Goal: Transaction & Acquisition: Purchase product/service

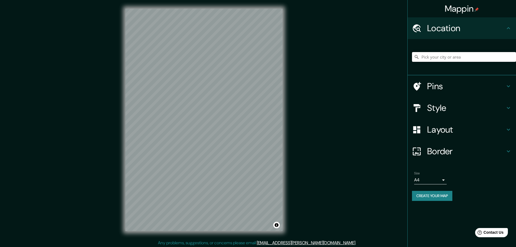
click at [442, 61] on input "Pick your city or area" at bounding box center [464, 57] width 104 height 10
click at [442, 59] on input "Landfill Lane, Berwick, Luisiana 70342, Estados Unidos" at bounding box center [464, 57] width 104 height 10
type input "Landfill Lane, Berwick, Luisiana 70342, Estados Unidos"
click at [510, 57] on icon "Clear" at bounding box center [511, 57] width 4 height 4
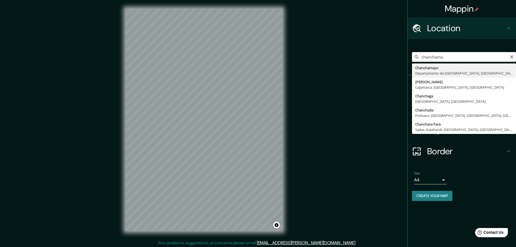
type input "Chanchamayo, Departamento de Junín, Perú"
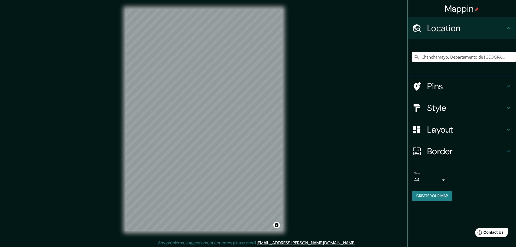
scroll to position [1, 0]
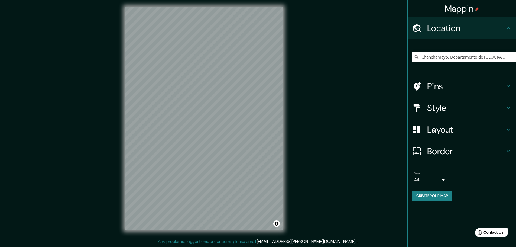
click at [439, 130] on h4 "Layout" at bounding box center [466, 129] width 78 height 11
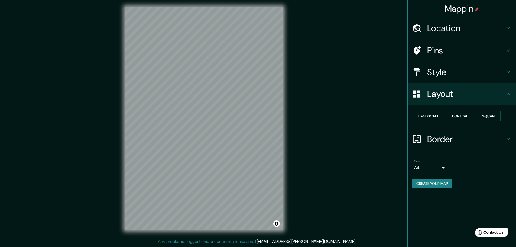
click at [443, 70] on h4 "Style" at bounding box center [466, 72] width 78 height 11
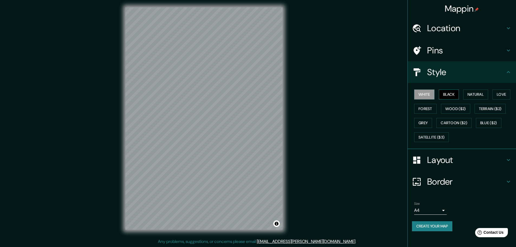
click at [452, 93] on button "Black" at bounding box center [448, 94] width 20 height 10
click at [477, 96] on button "Natural" at bounding box center [475, 94] width 25 height 10
click at [420, 96] on button "White" at bounding box center [424, 94] width 20 height 10
click at [446, 98] on button "Black" at bounding box center [448, 94] width 20 height 10
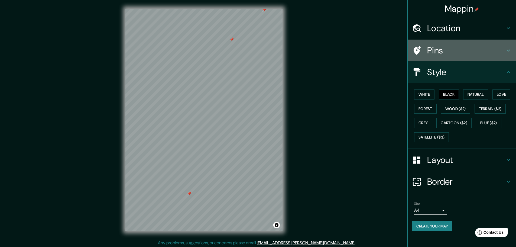
click at [438, 48] on h4 "Pins" at bounding box center [466, 50] width 78 height 11
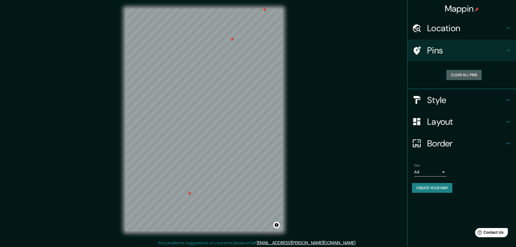
click at [458, 72] on button "Clear all pins" at bounding box center [463, 75] width 35 height 10
click at [462, 73] on button "Clear all pins" at bounding box center [463, 75] width 35 height 10
drag, startPoint x: 283, startPoint y: 111, endPoint x: 443, endPoint y: 188, distance: 177.0
click at [443, 188] on button "Create your map" at bounding box center [432, 188] width 40 height 10
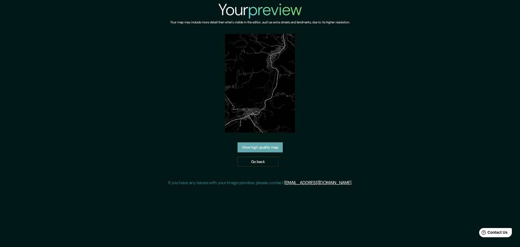
click at [271, 150] on link "View high quality map" at bounding box center [259, 147] width 45 height 10
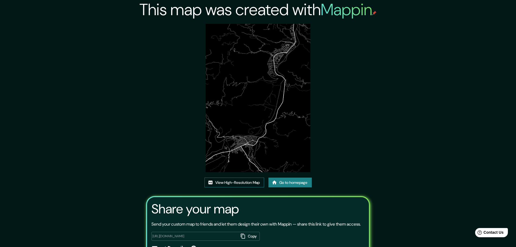
click at [240, 183] on link "View High-Resolution Map" at bounding box center [234, 182] width 60 height 10
click at [250, 96] on img at bounding box center [257, 98] width 104 height 148
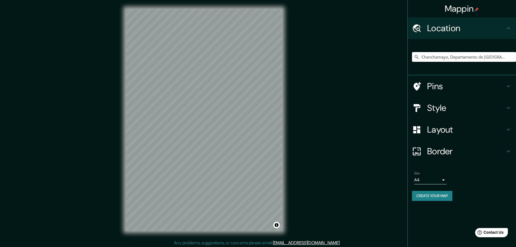
click at [451, 56] on input "Chanchamayo, Departamento de [GEOGRAPHIC_DATA], [GEOGRAPHIC_DATA]" at bounding box center [464, 57] width 104 height 10
click at [417, 58] on icon at bounding box center [416, 57] width 4 height 4
click at [515, 55] on input "Chanchamayo, Departamento de [GEOGRAPHIC_DATA], [GEOGRAPHIC_DATA]" at bounding box center [464, 57] width 104 height 10
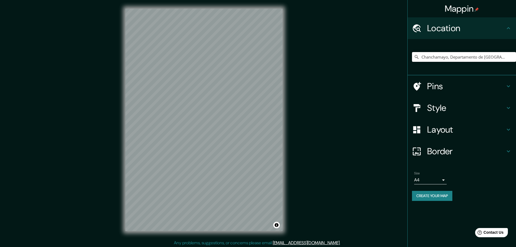
click at [512, 56] on input "Chanchamayo, Departamento de [GEOGRAPHIC_DATA], [GEOGRAPHIC_DATA]" at bounding box center [464, 57] width 104 height 10
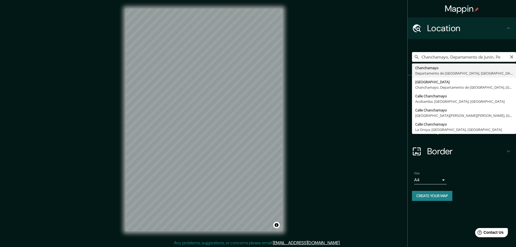
type input "Chanchamayo, Departamento de [GEOGRAPHIC_DATA], [GEOGRAPHIC_DATA]"
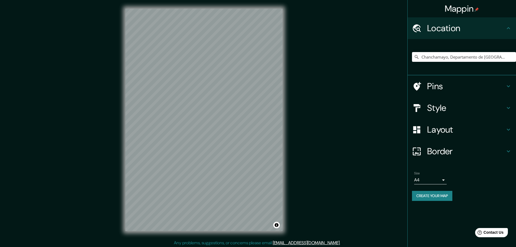
click at [309, 91] on div "Mappin Location Chanchamayo, Departamento de Junín, Perú Pins Style Layout Bord…" at bounding box center [258, 124] width 516 height 248
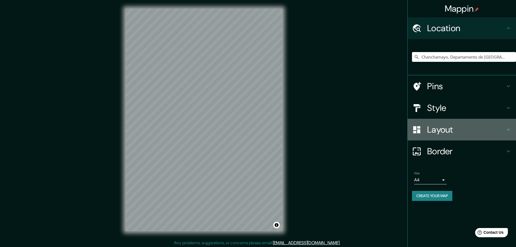
click at [436, 129] on h4 "Layout" at bounding box center [466, 129] width 78 height 11
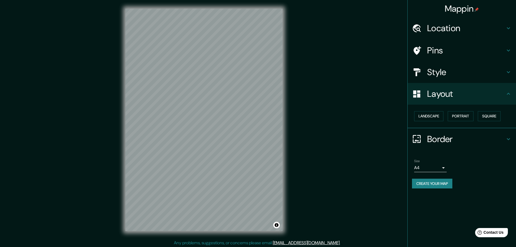
click at [461, 111] on div "Landscape Portrait Square" at bounding box center [464, 116] width 104 height 14
click at [462, 114] on button "Portrait" at bounding box center [460, 116] width 26 height 10
click at [495, 119] on button "Square" at bounding box center [488, 116] width 23 height 10
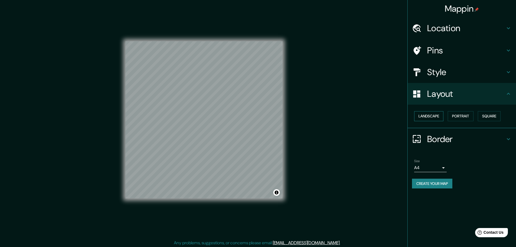
click at [428, 117] on button "Landscape" at bounding box center [428, 116] width 29 height 10
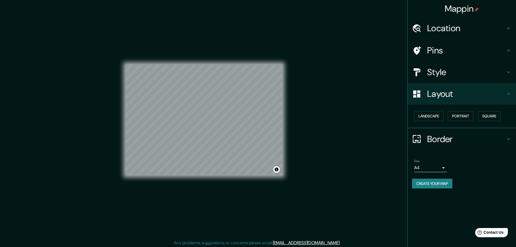
click at [455, 74] on h4 "Style" at bounding box center [466, 72] width 78 height 11
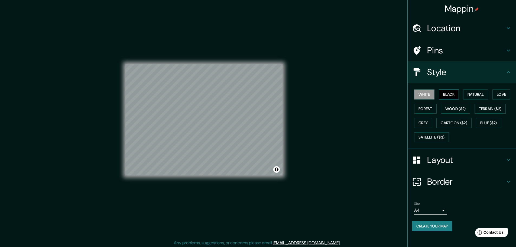
click at [454, 96] on button "Black" at bounding box center [448, 94] width 20 height 10
click at [453, 53] on h4 "Pins" at bounding box center [466, 50] width 78 height 11
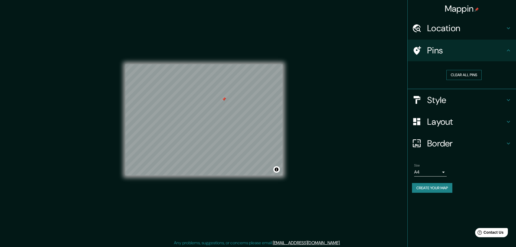
click at [462, 79] on button "Clear all pins" at bounding box center [463, 75] width 35 height 10
click at [476, 124] on h4 "Layout" at bounding box center [466, 121] width 78 height 11
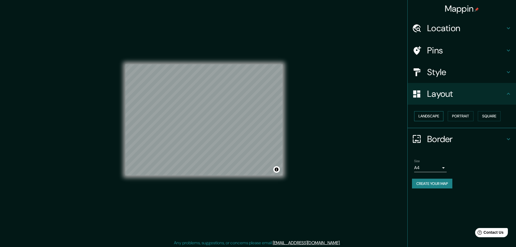
click at [434, 113] on button "Landscape" at bounding box center [428, 116] width 29 height 10
click at [455, 114] on button "Portrait" at bounding box center [460, 116] width 26 height 10
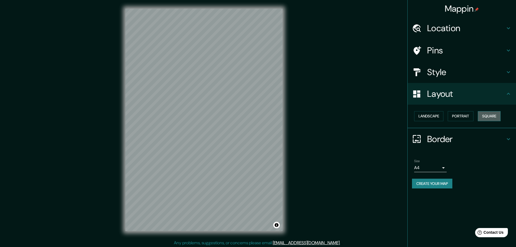
click at [483, 117] on button "Square" at bounding box center [488, 116] width 23 height 10
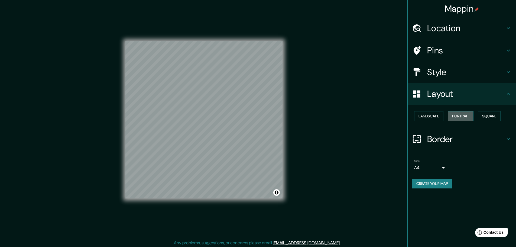
click at [456, 117] on button "Portrait" at bounding box center [460, 116] width 26 height 10
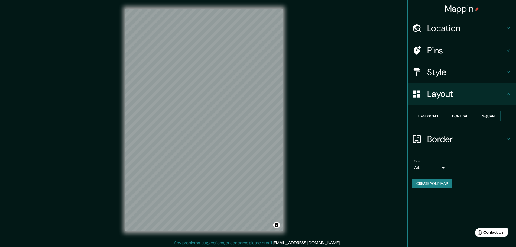
click at [118, 147] on div "© Mapbox © OpenStreetMap Improve this map" at bounding box center [204, 119] width 174 height 239
click at [335, 78] on div "Mappin Location Chanchamayo, Departamento de Junín, Perú Pins Style Layout Land…" at bounding box center [258, 124] width 516 height 248
click at [340, 108] on div "Mappin Location Chanchamayo, Departamento de Junín, Perú Pins Style Layout Land…" at bounding box center [258, 124] width 516 height 248
click at [335, 96] on div "Mappin Location Chanchamayo, Departamento de Junín, Perú Pins Style Layout Land…" at bounding box center [258, 124] width 516 height 248
click at [446, 67] on h4 "Style" at bounding box center [466, 72] width 78 height 11
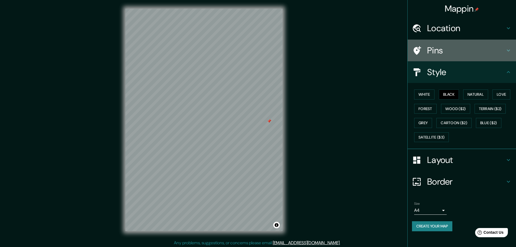
click at [437, 49] on h4 "Pins" at bounding box center [466, 50] width 78 height 11
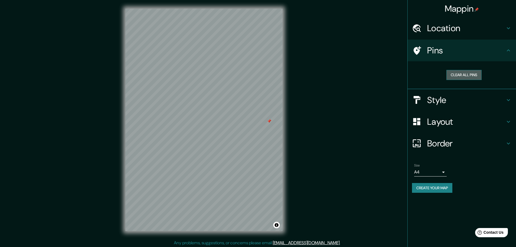
click at [468, 72] on button "Clear all pins" at bounding box center [463, 75] width 35 height 10
click at [301, 44] on div "Mappin Location Chanchamayo, Departamento de Junín, Perú Pins Clear all pins St…" at bounding box center [258, 124] width 516 height 248
drag, startPoint x: 283, startPoint y: 38, endPoint x: 375, endPoint y: 112, distance: 118.6
click at [375, 112] on div "Mappin Location Chanchamayo, Departamento de Junín, Perú Pins Clear all pins St…" at bounding box center [258, 124] width 516 height 248
click at [341, 240] on div "Any problems, suggestions, or concerns please email help@mappin.pro . . ." at bounding box center [258, 242] width 516 height 6
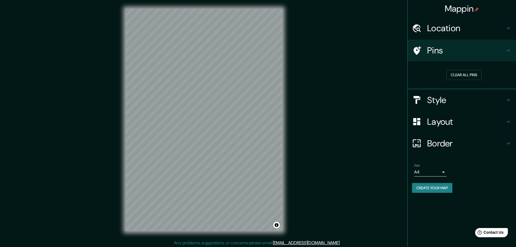
scroll to position [1, 0]
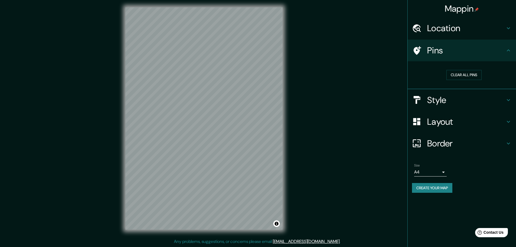
click at [451, 146] on h4 "Border" at bounding box center [466, 143] width 78 height 11
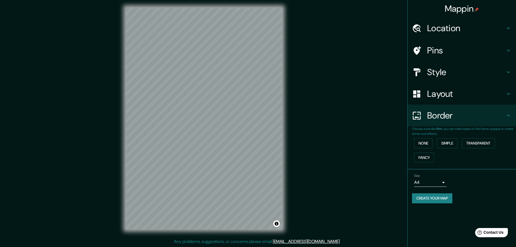
click at [443, 93] on h4 "Layout" at bounding box center [466, 93] width 78 height 11
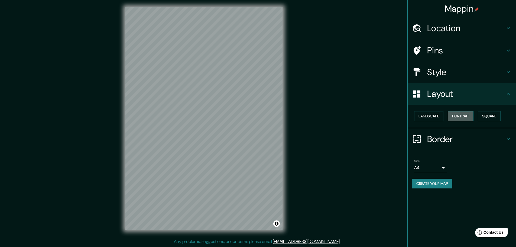
click at [469, 118] on button "Portrait" at bounding box center [460, 116] width 26 height 10
click at [491, 115] on button "Square" at bounding box center [488, 116] width 23 height 10
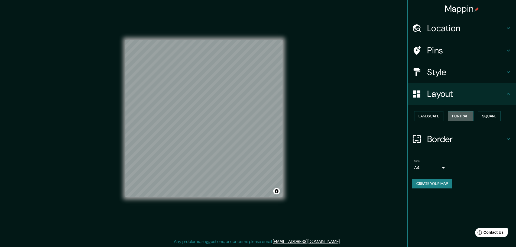
click at [451, 119] on button "Portrait" at bounding box center [460, 116] width 26 height 10
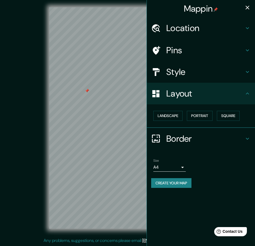
click at [247, 8] on icon "button" at bounding box center [247, 7] width 6 height 6
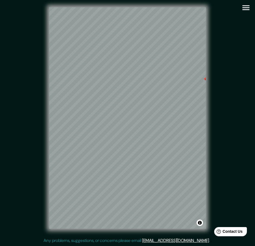
click at [251, 109] on div "© Mapbox © OpenStreetMap Improve this map" at bounding box center [127, 118] width 247 height 239
click at [243, 130] on div "© Mapbox © OpenStreetMap Improve this map" at bounding box center [128, 118] width 230 height 222
click at [40, 150] on div "© Mapbox © OpenStreetMap Improve this map" at bounding box center [128, 118] width 230 height 222
click at [243, 106] on div "© Mapbox © OpenStreetMap Improve this map" at bounding box center [128, 118] width 230 height 222
click at [207, 130] on div "© Mapbox © OpenStreetMap Improve this map" at bounding box center [128, 118] width 230 height 222
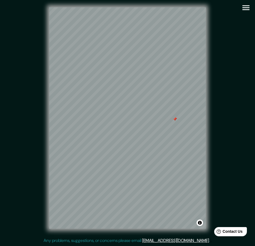
click at [240, 188] on div "© Mapbox © OpenStreetMap Improve this map" at bounding box center [128, 118] width 230 height 222
click at [210, 171] on div "© Mapbox © OpenStreetMap Improve this map" at bounding box center [128, 118] width 230 height 222
click at [217, 165] on div "© Mapbox © OpenStreetMap Improve this map" at bounding box center [128, 118] width 230 height 222
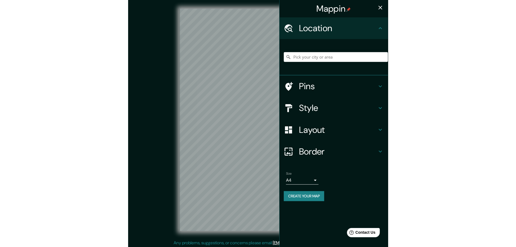
scroll to position [1, 0]
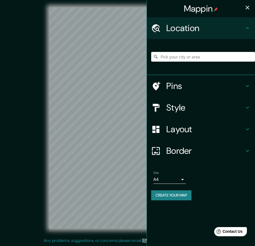
click at [252, 58] on input "Pick your city or area" at bounding box center [203, 57] width 104 height 10
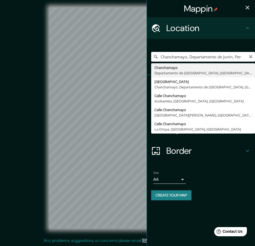
type input "Chanchamayo, Departamento de Junín, Perú"
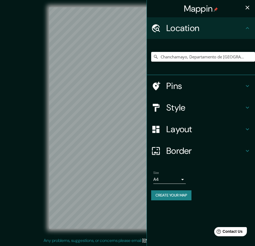
click at [200, 112] on h4 "Style" at bounding box center [205, 107] width 78 height 11
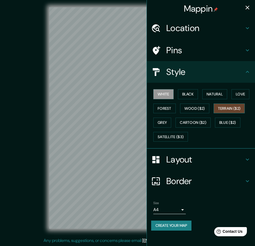
click at [225, 106] on button "Terrain ($2)" at bounding box center [229, 109] width 31 height 10
click at [250, 7] on icon "button" at bounding box center [247, 7] width 6 height 6
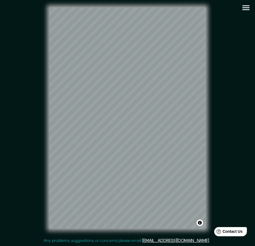
click at [238, 20] on div "© Mapbox © OpenStreetMap Improve this map" at bounding box center [128, 118] width 230 height 222
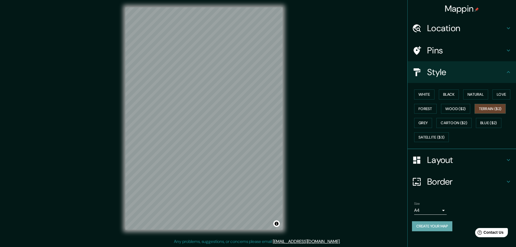
click at [259, 227] on button "Create your map" at bounding box center [432, 226] width 40 height 10
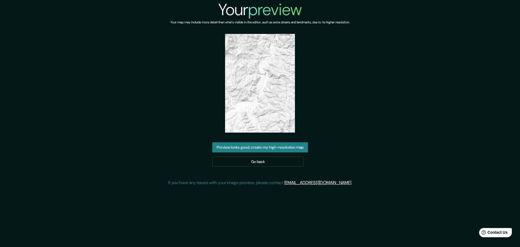
click at [160, 93] on div "Your preview Your map may include more detail than what's visible in the editor…" at bounding box center [260, 95] width 520 height 190
click at [274, 110] on img at bounding box center [260, 83] width 70 height 99
click at [274, 143] on button "Preview looks good, create my high-resolution map" at bounding box center [260, 147] width 96 height 10
drag, startPoint x: 267, startPoint y: 83, endPoint x: 266, endPoint y: 98, distance: 14.3
click at [266, 98] on img at bounding box center [260, 83] width 70 height 99
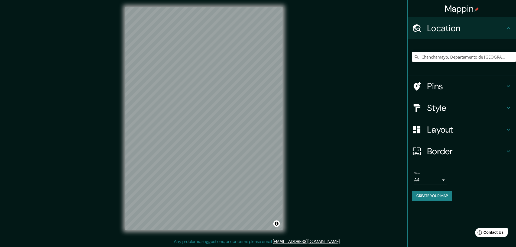
click at [507, 57] on input "Chanchamayo, Departamento de [GEOGRAPHIC_DATA], [GEOGRAPHIC_DATA]" at bounding box center [464, 57] width 104 height 10
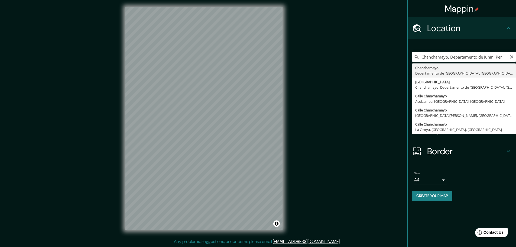
type input "Chanchamayo, Departamento de [GEOGRAPHIC_DATA], [GEOGRAPHIC_DATA]"
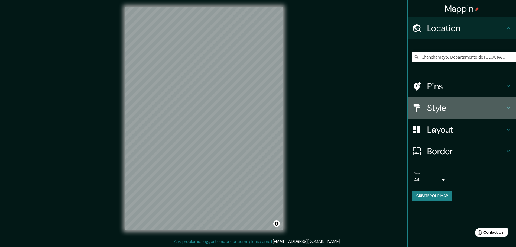
click at [438, 110] on h4 "Style" at bounding box center [466, 107] width 78 height 11
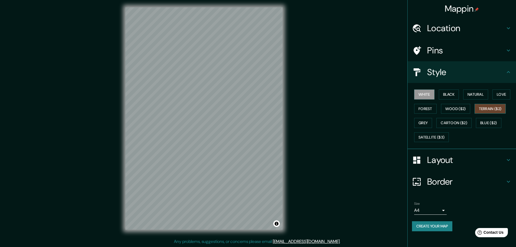
click at [496, 109] on button "Terrain ($2)" at bounding box center [489, 109] width 31 height 10
click at [452, 107] on button "Wood ($2)" at bounding box center [455, 109] width 29 height 10
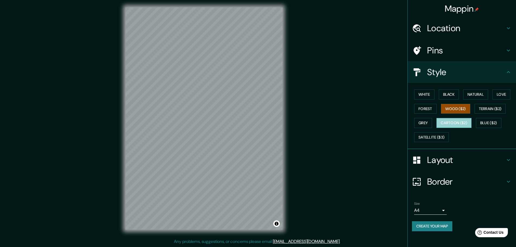
click at [453, 122] on button "Cartoon ($2)" at bounding box center [453, 123] width 35 height 10
click at [476, 92] on button "Natural" at bounding box center [475, 94] width 25 height 10
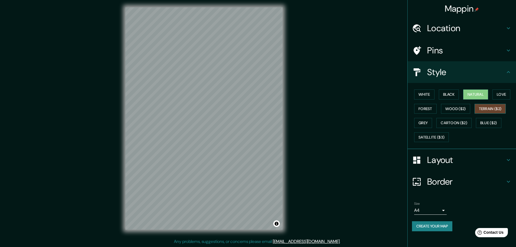
click at [484, 104] on button "Terrain ($2)" at bounding box center [489, 109] width 31 height 10
